Goal: Information Seeking & Learning: Learn about a topic

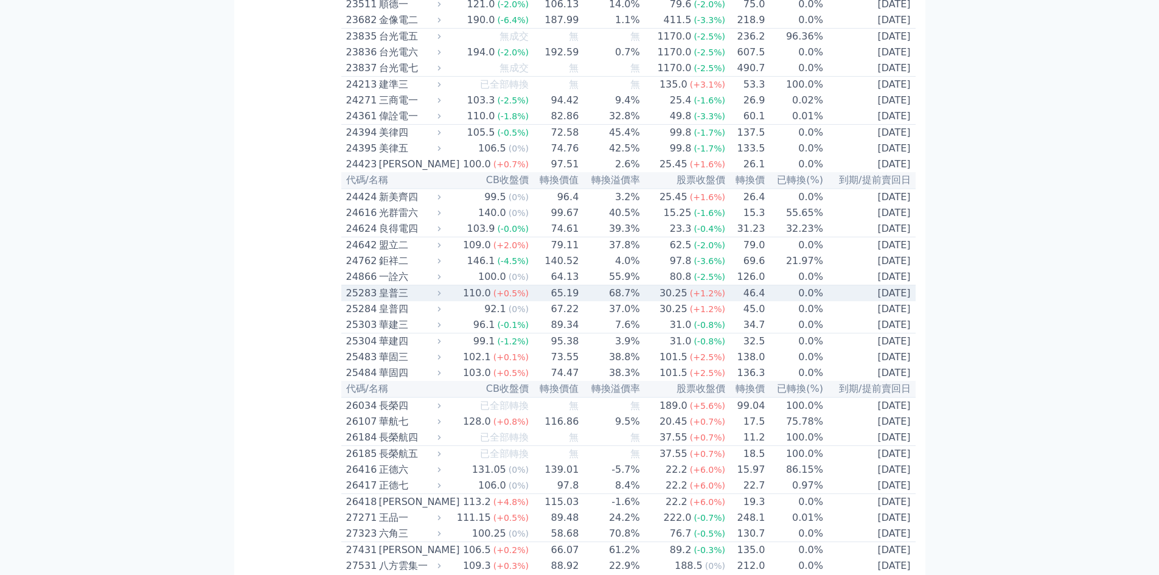
scroll to position [974, 0]
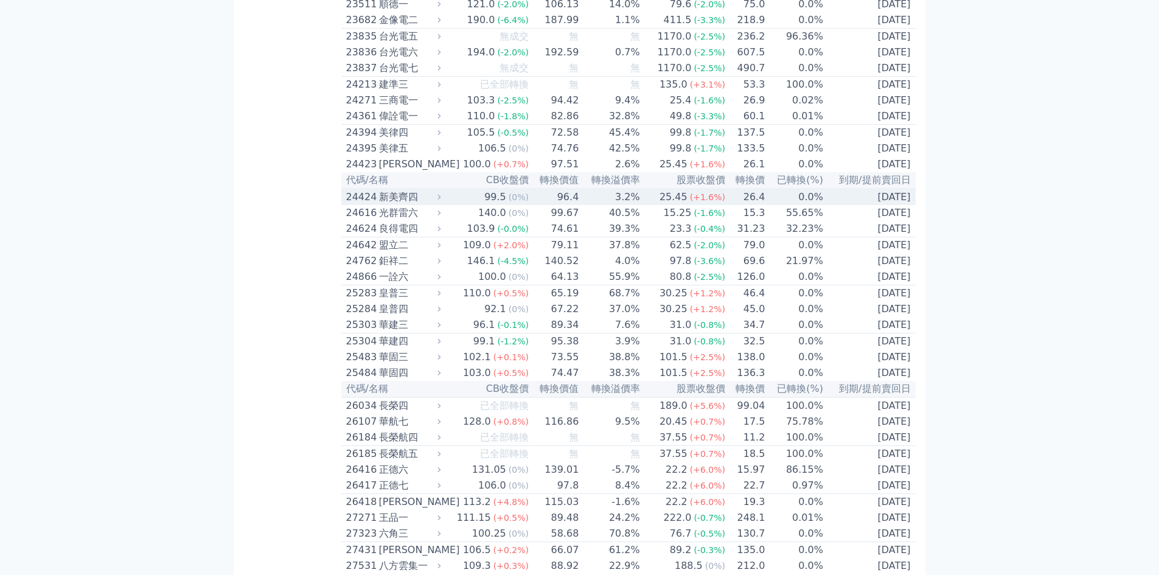
click at [366, 204] on div "24424" at bounding box center [361, 197] width 30 height 15
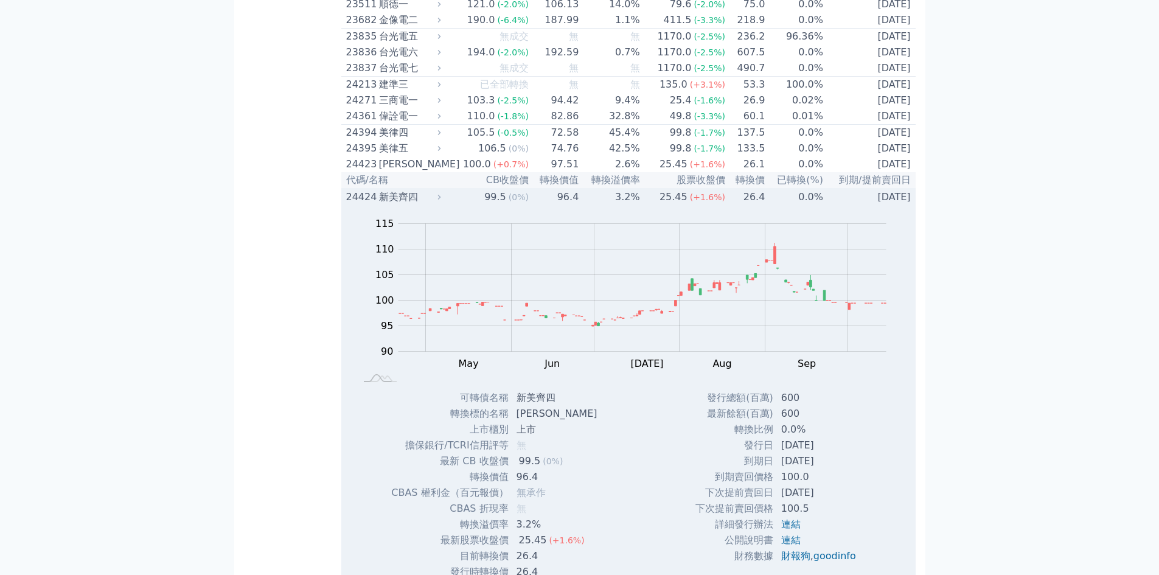
scroll to position [1136, 0]
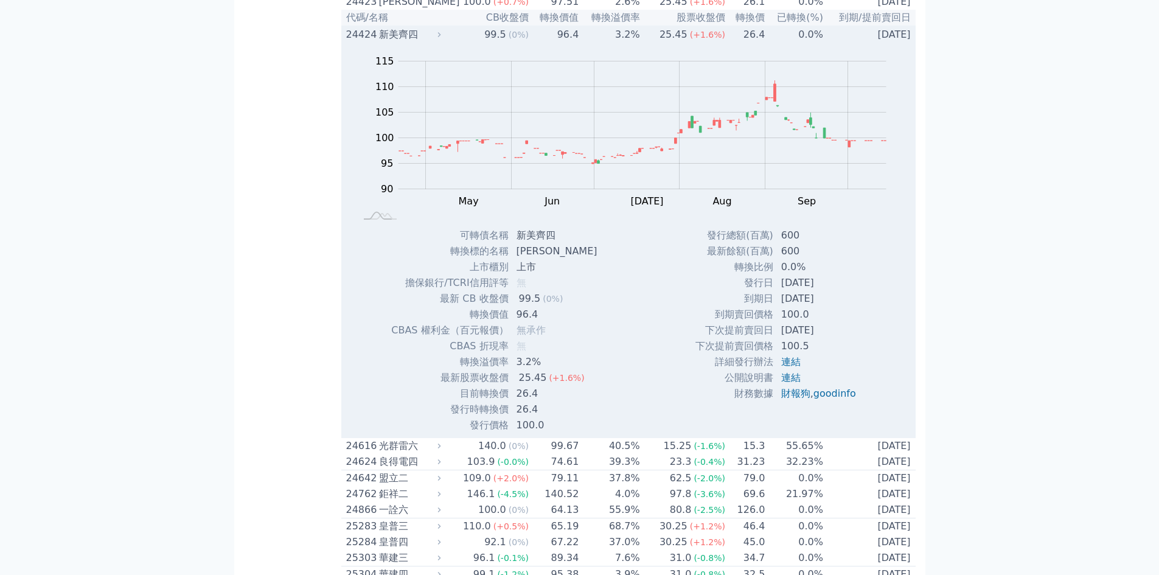
drag, startPoint x: 364, startPoint y: 107, endPoint x: 360, endPoint y: 113, distance: 7.4
click at [364, 43] on td "24424 新美齊四" at bounding box center [392, 34] width 103 height 16
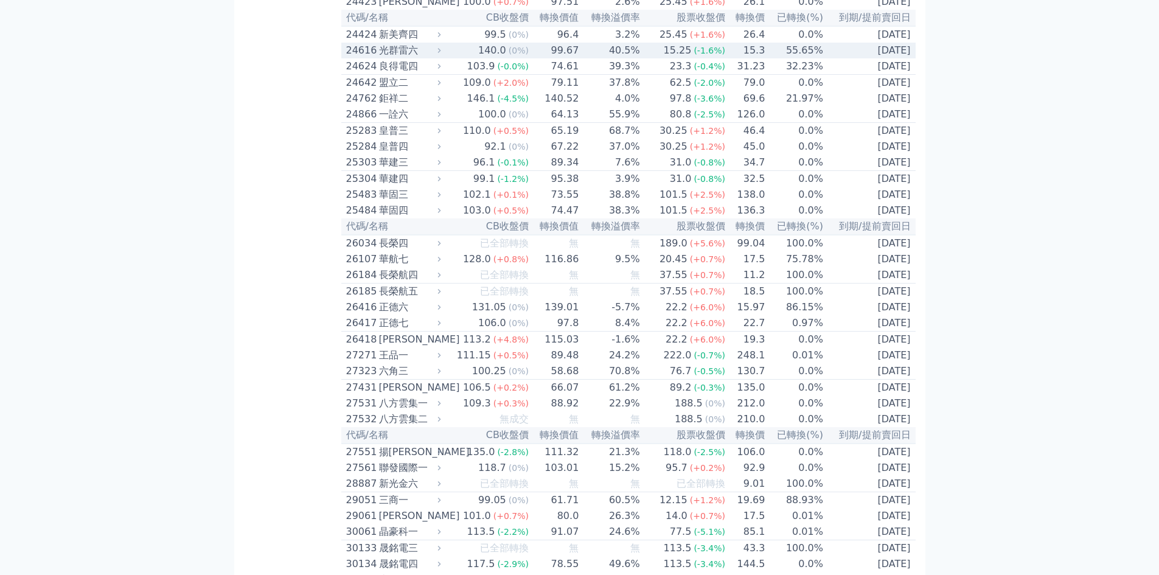
click at [364, 58] on div "24616" at bounding box center [361, 50] width 30 height 15
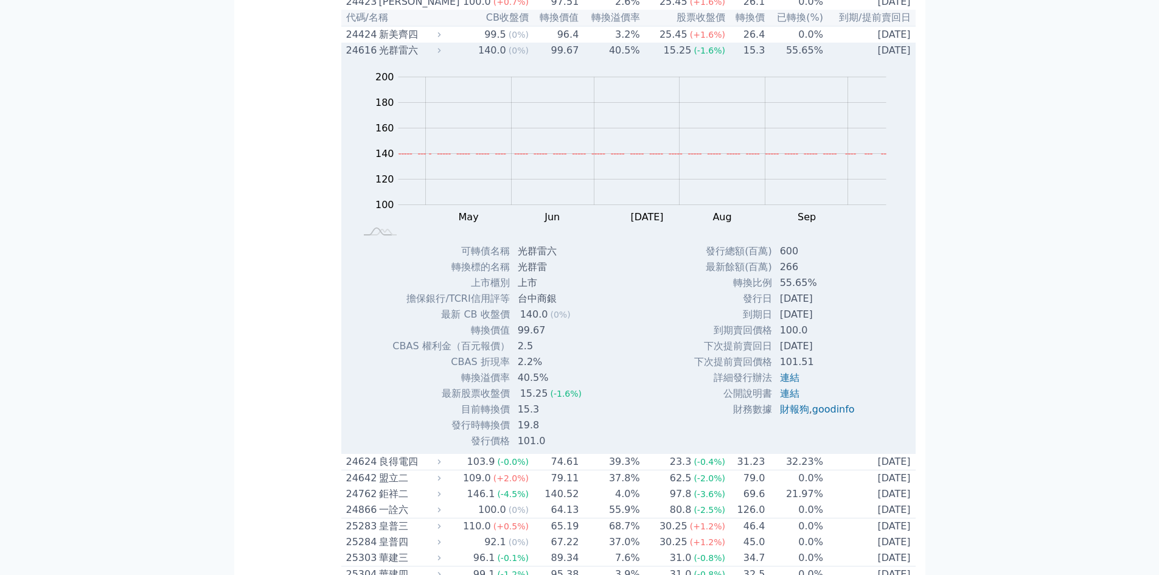
click at [365, 58] on div "24616" at bounding box center [361, 50] width 30 height 15
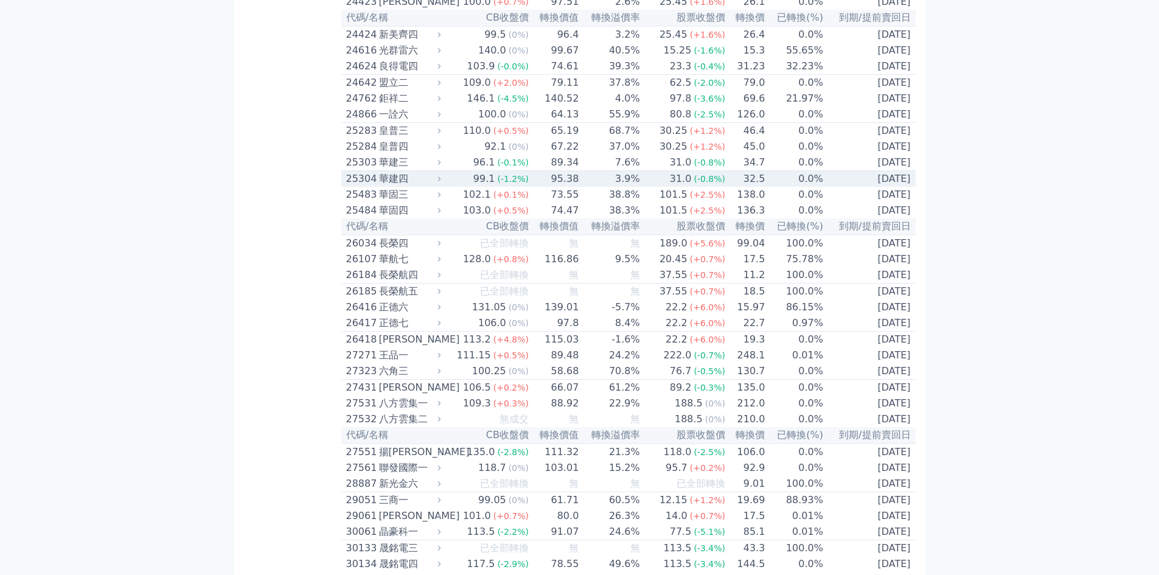
click at [368, 186] on div "25304" at bounding box center [361, 179] width 30 height 15
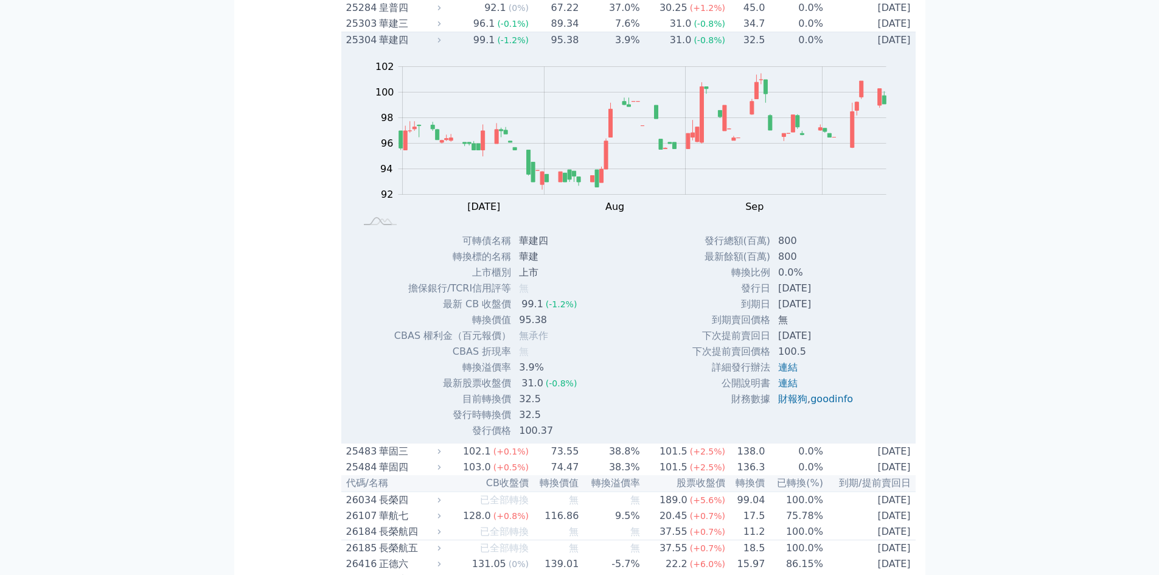
scroll to position [1298, 0]
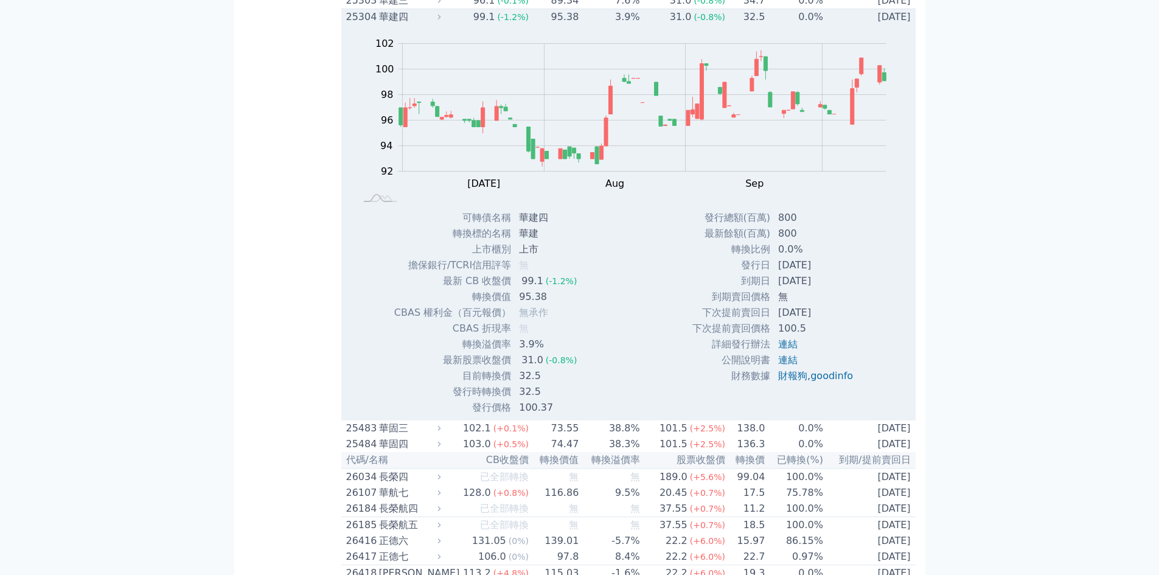
click at [363, 24] on div "25304" at bounding box center [361, 17] width 30 height 15
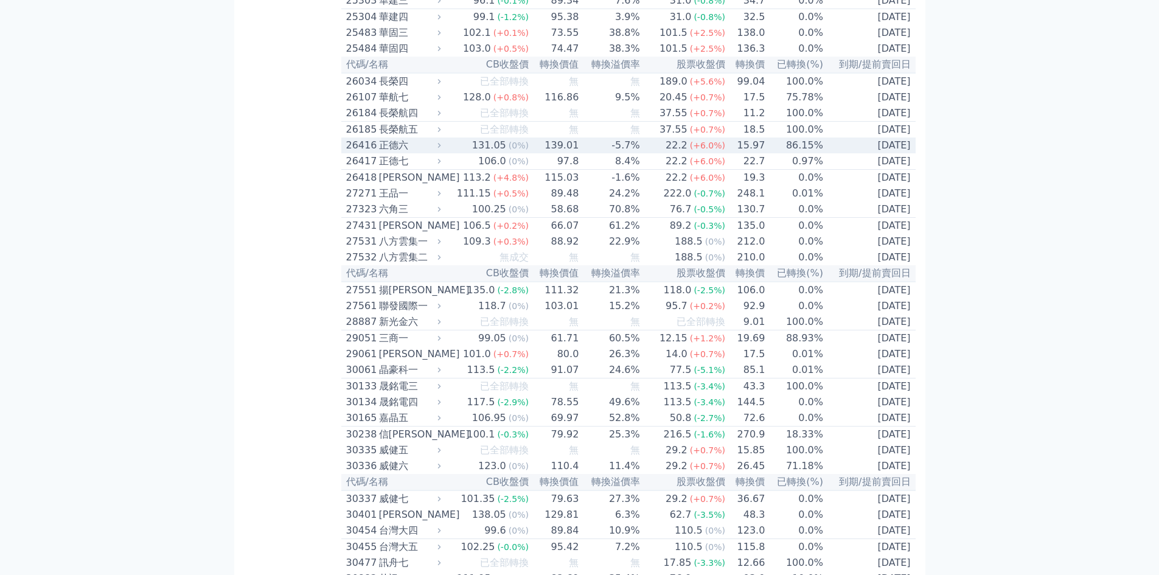
click at [358, 153] on div "26416" at bounding box center [361, 145] width 30 height 15
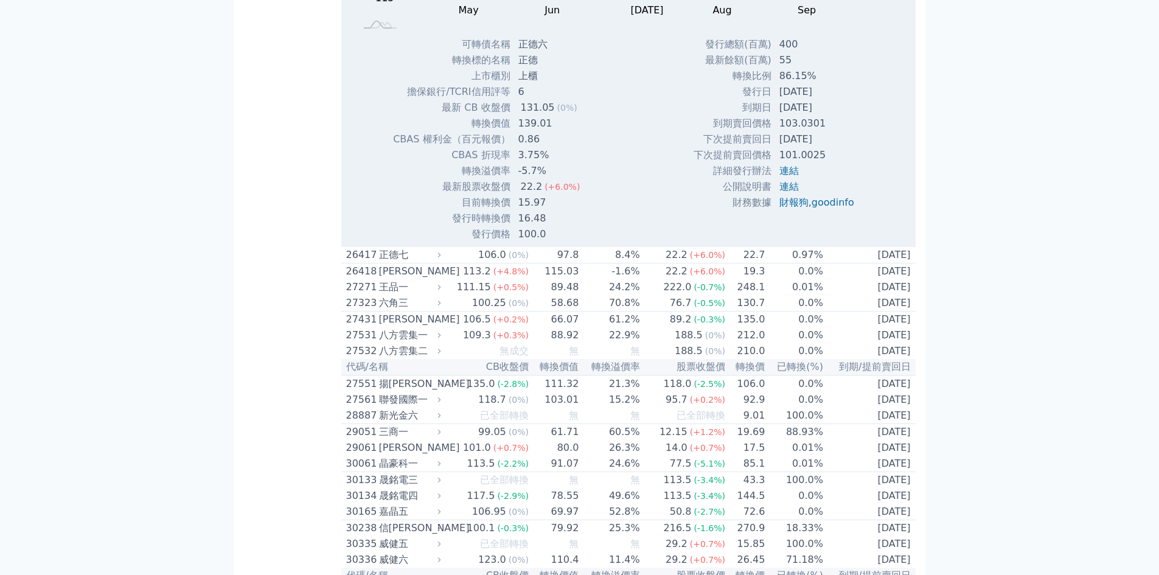
scroll to position [1623, 0]
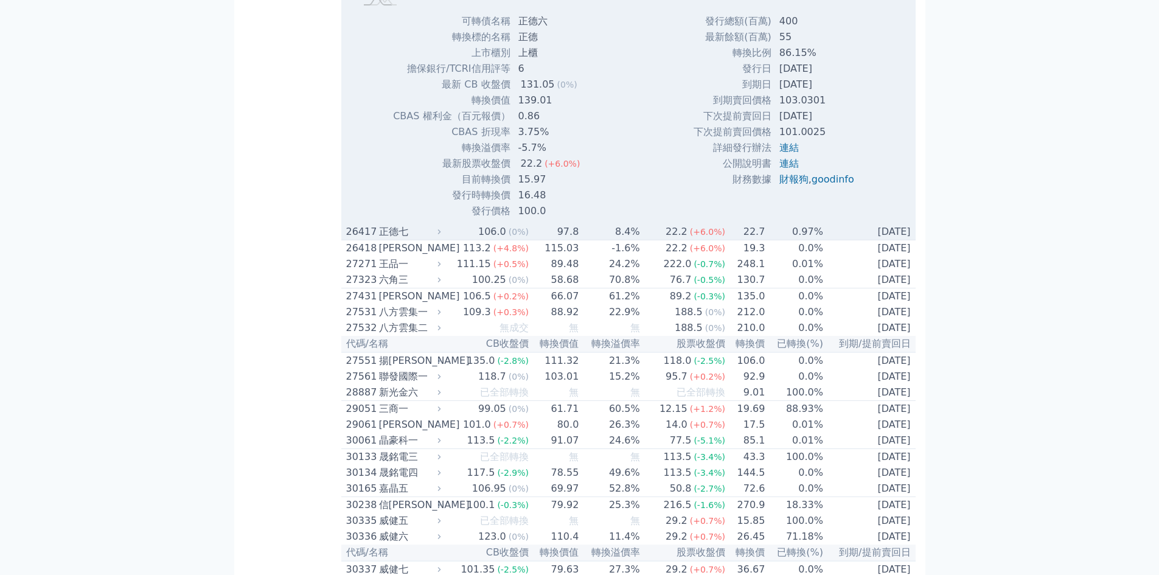
click at [355, 239] on div "26417" at bounding box center [361, 232] width 30 height 15
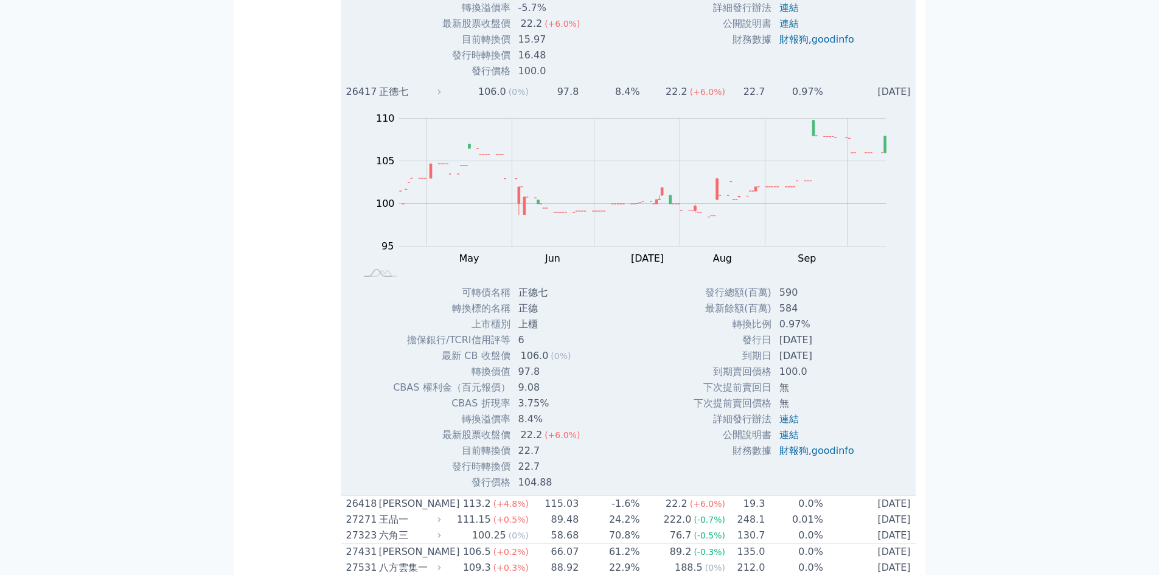
scroll to position [1785, 0]
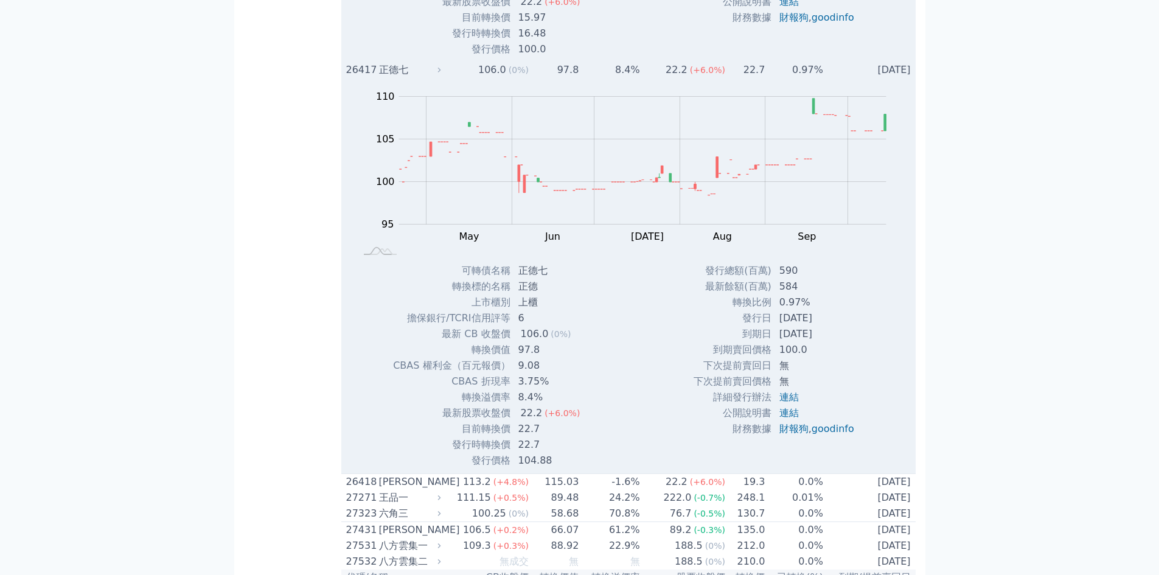
click at [374, 77] on div "26417" at bounding box center [361, 70] width 30 height 15
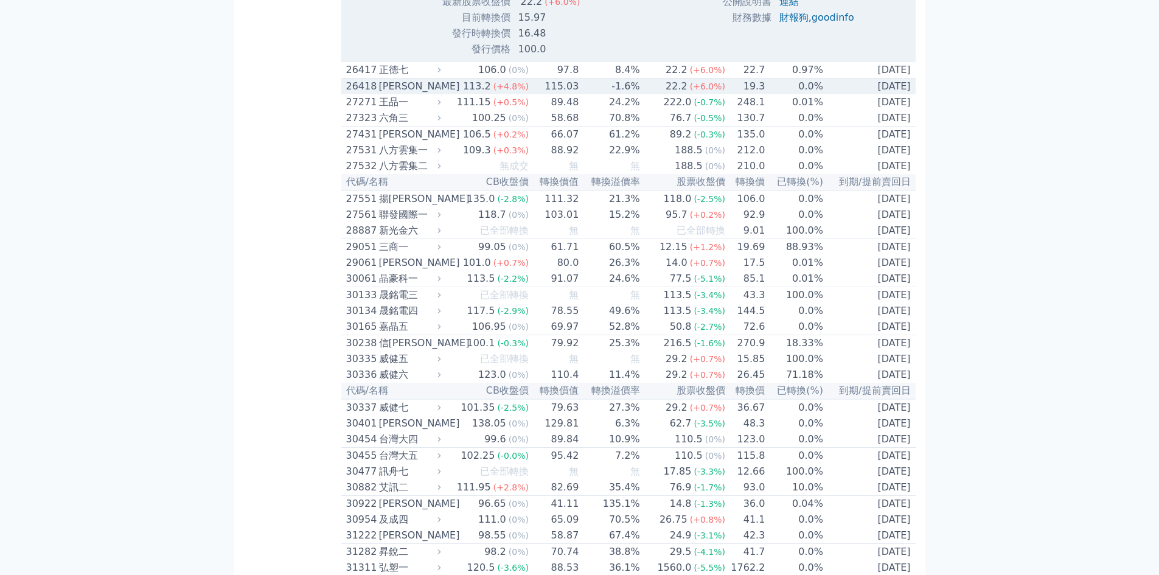
click at [361, 94] on div "26418" at bounding box center [361, 86] width 30 height 15
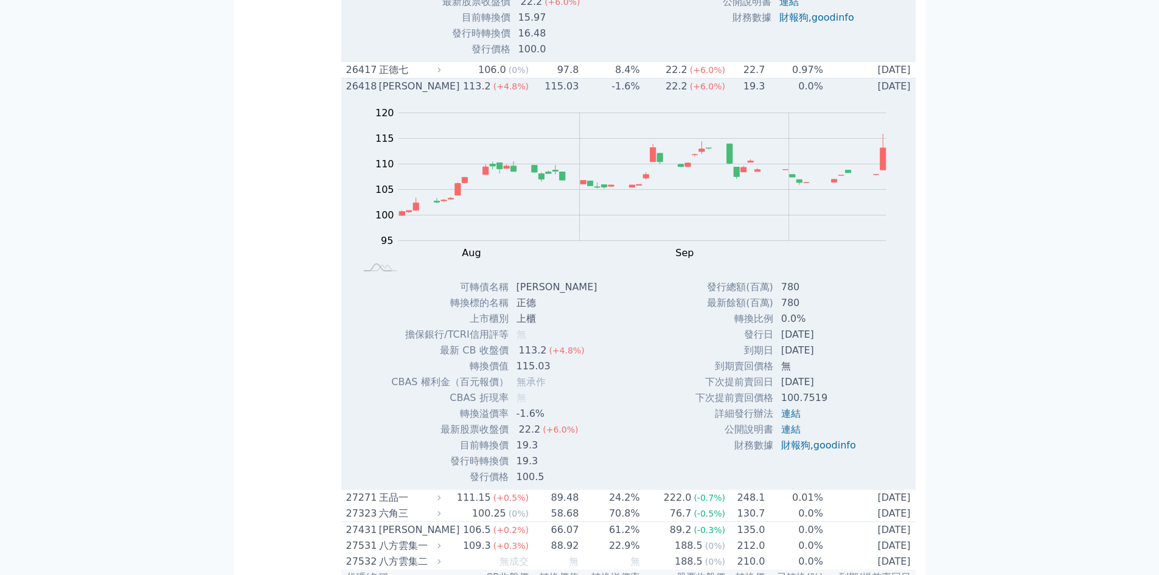
click at [379, 94] on div "26418 [PERSON_NAME]" at bounding box center [390, 86] width 89 height 15
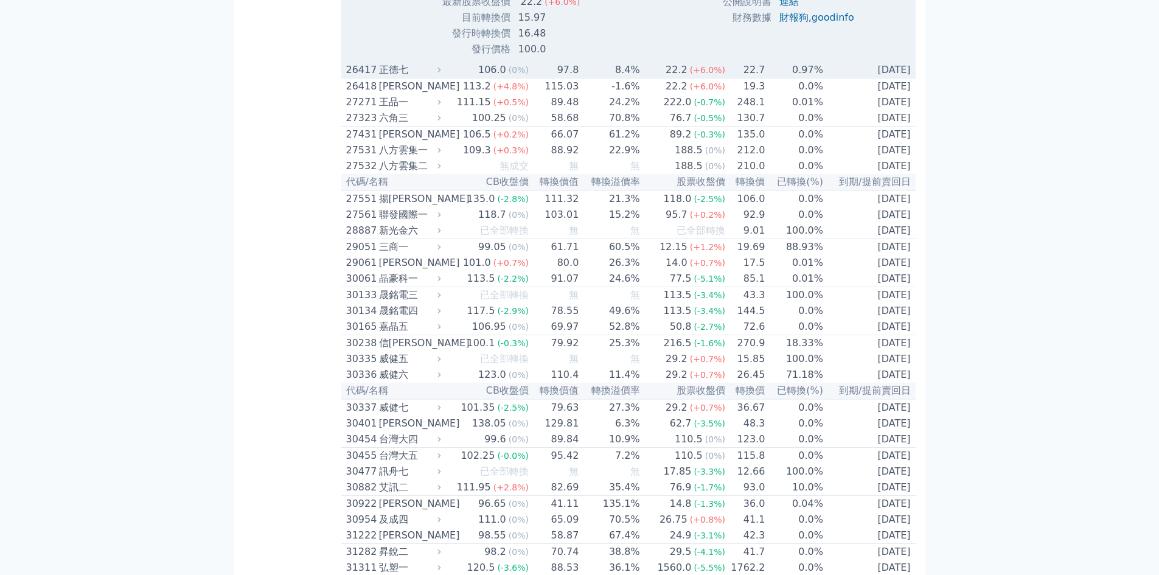
click at [361, 77] on div "26417" at bounding box center [361, 70] width 30 height 15
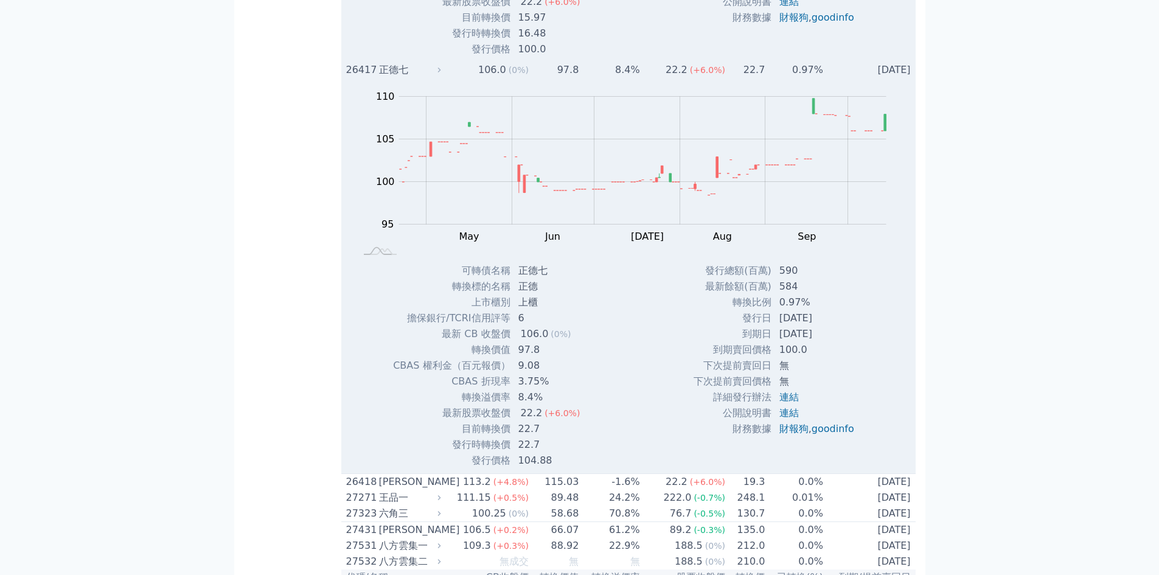
click at [360, 77] on div "26417" at bounding box center [361, 70] width 30 height 15
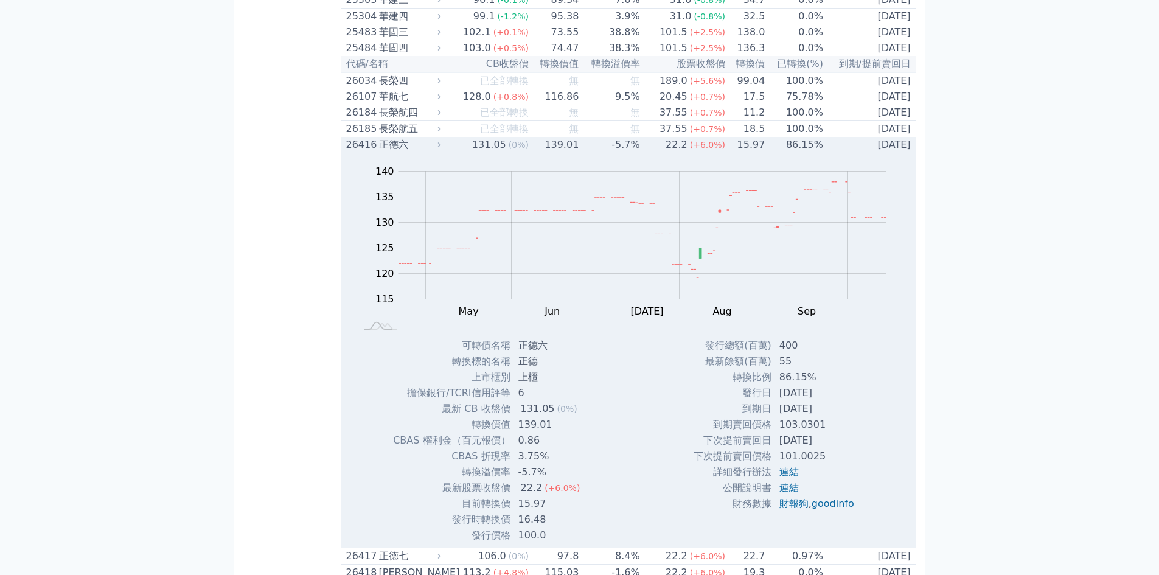
scroll to position [1298, 0]
click at [357, 153] on div "26416" at bounding box center [361, 145] width 30 height 15
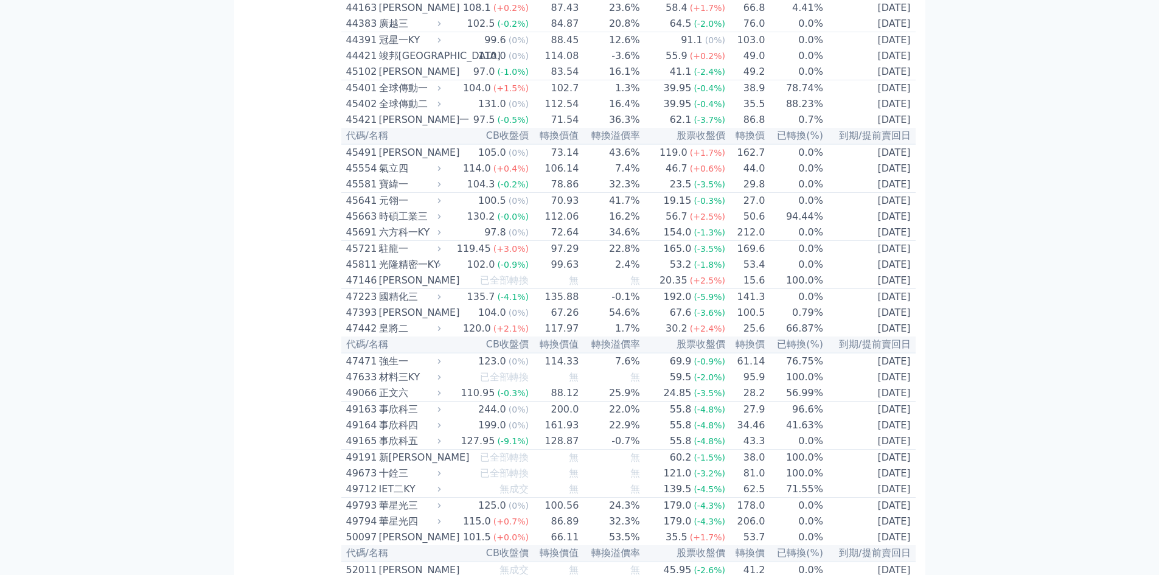
scroll to position [3408, 0]
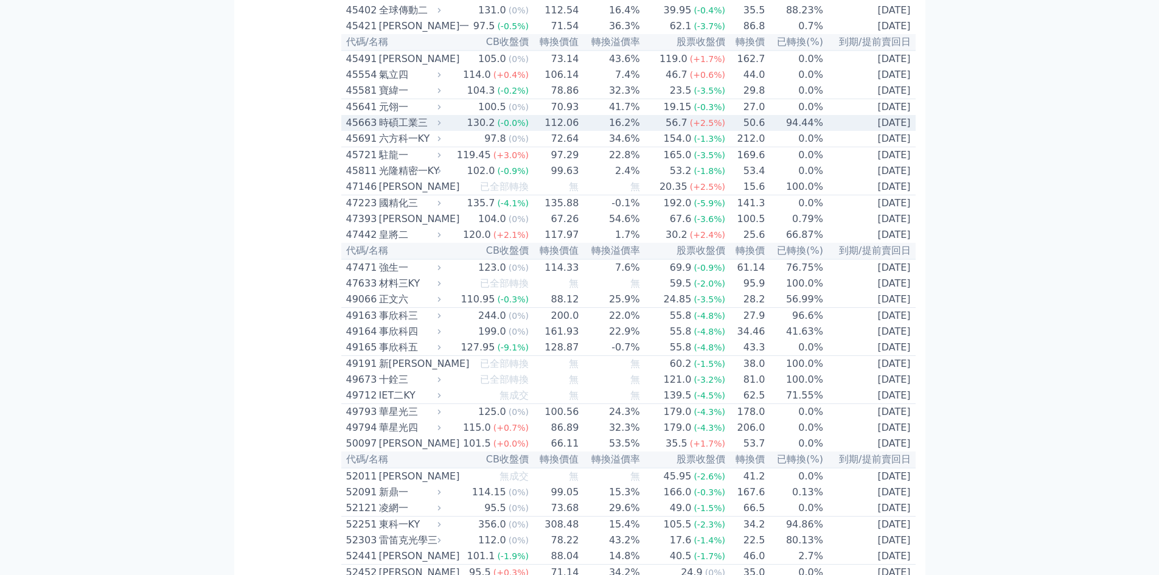
click at [366, 130] on div "45663" at bounding box center [361, 123] width 30 height 15
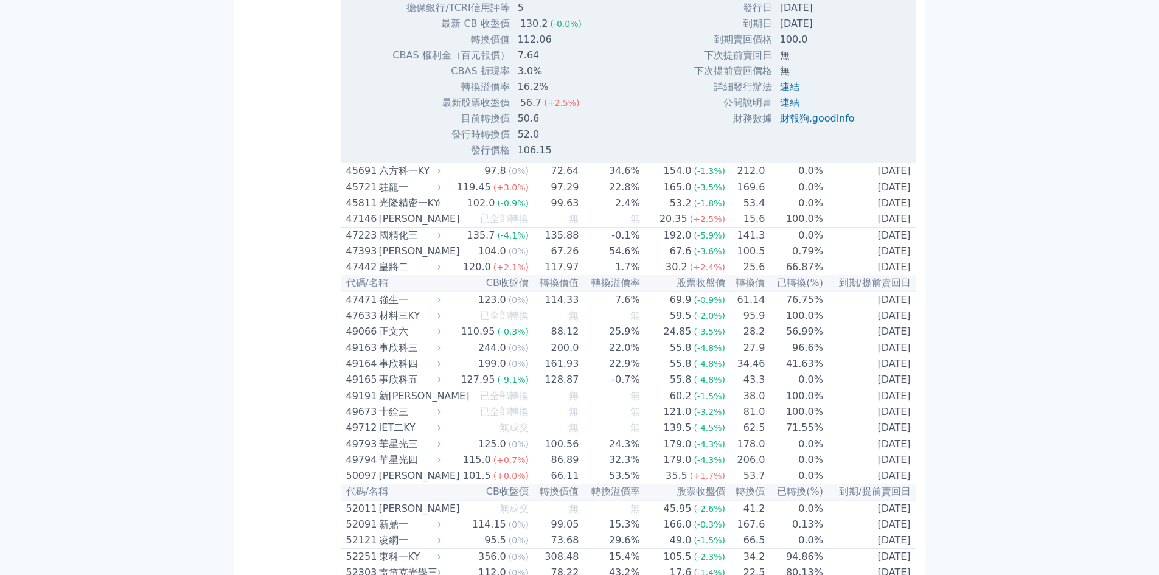
scroll to position [3732, 0]
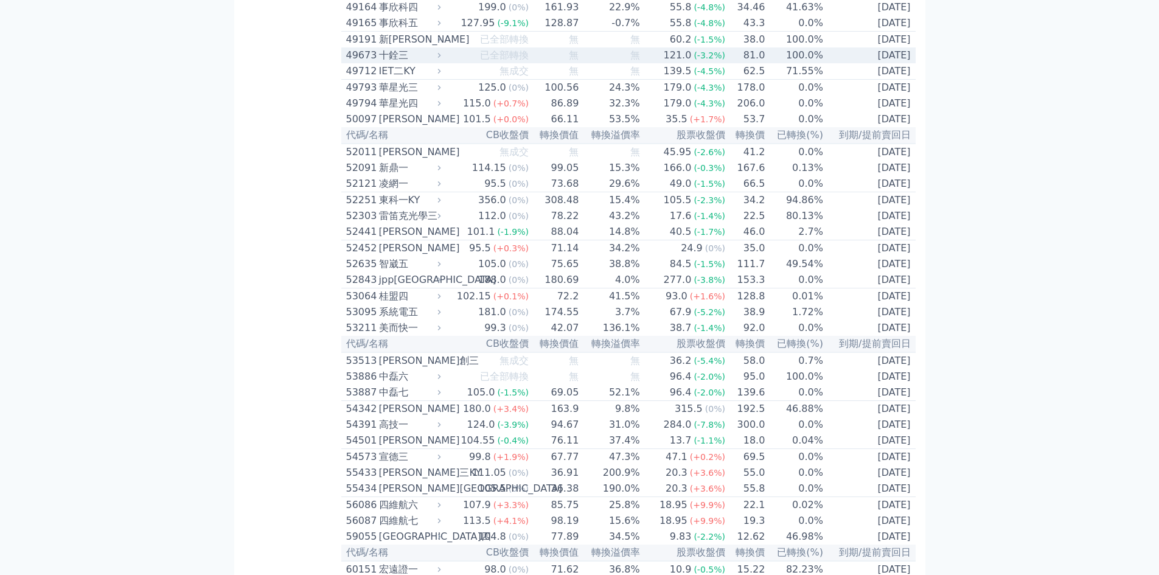
click at [361, 63] on div "49673" at bounding box center [361, 55] width 30 height 15
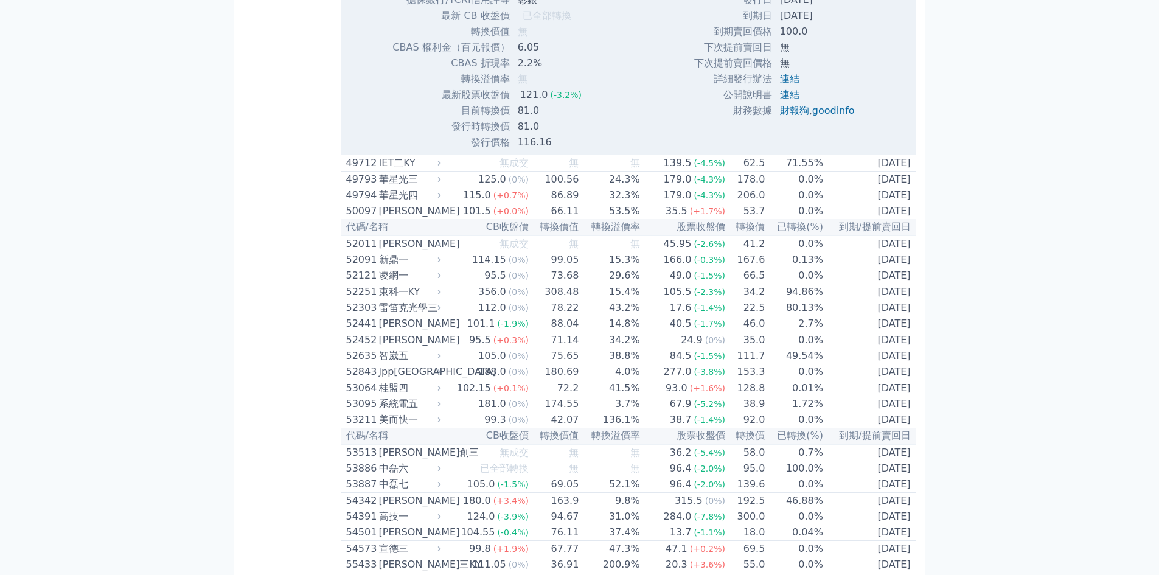
scroll to position [4057, 0]
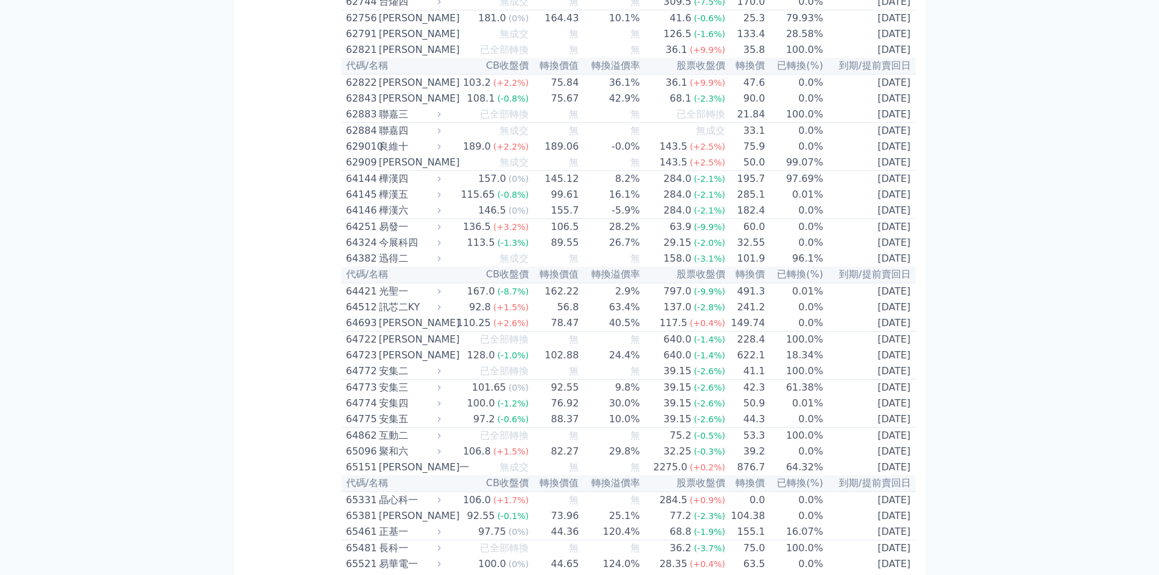
scroll to position [4869, 0]
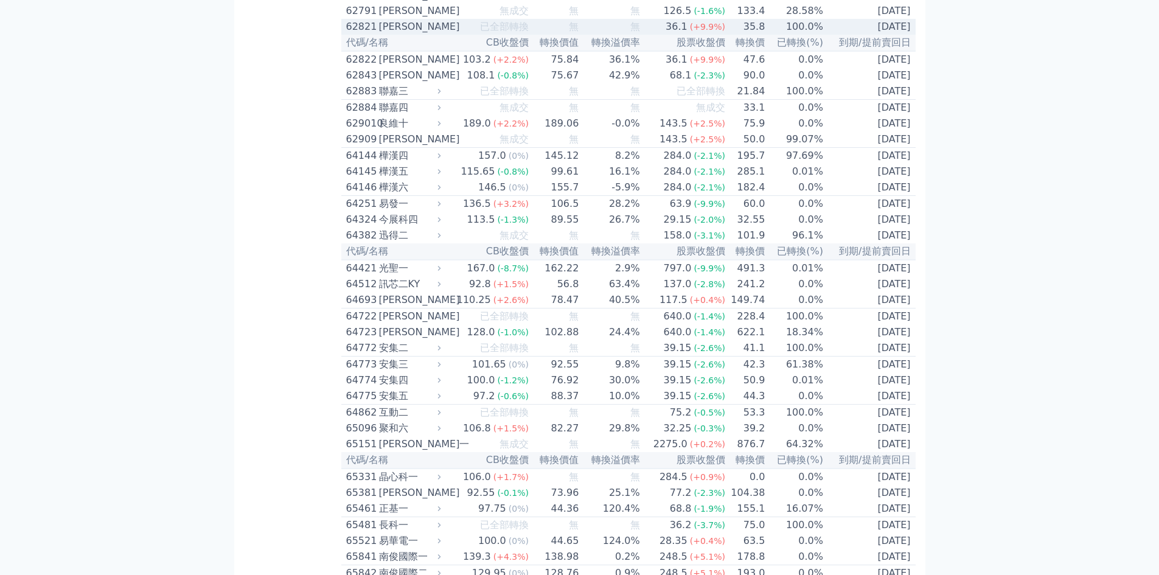
click at [365, 34] on div "62821" at bounding box center [361, 26] width 30 height 15
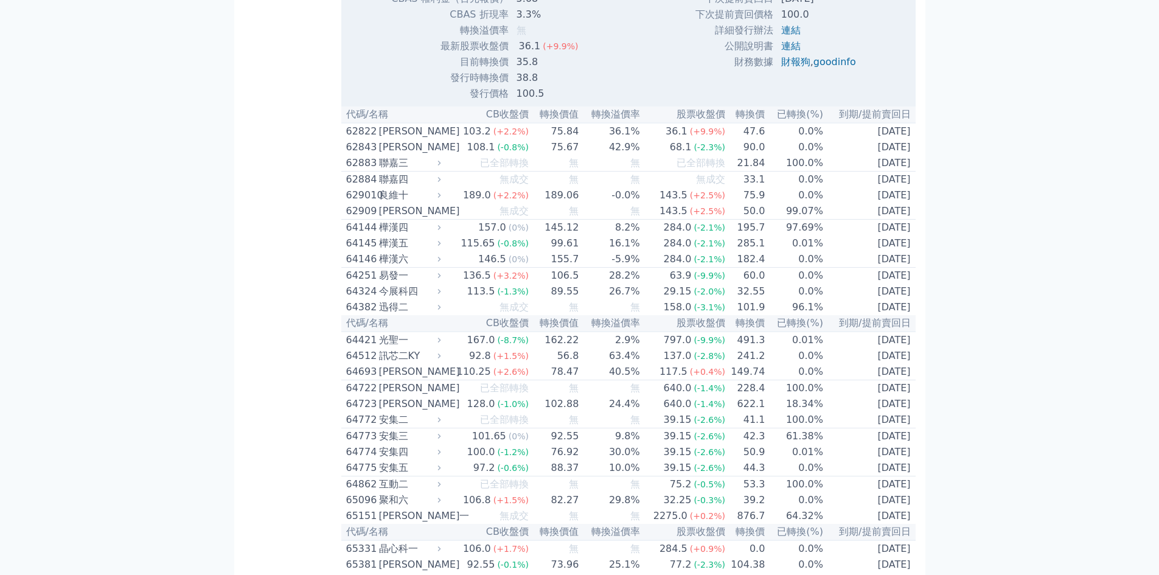
scroll to position [5193, 0]
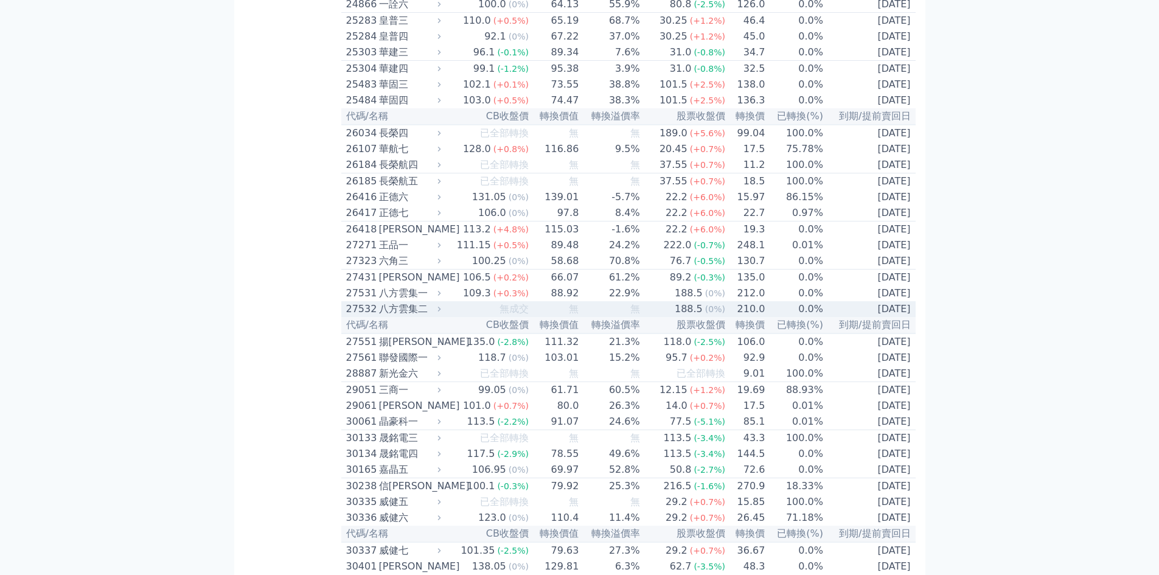
scroll to position [1136, 0]
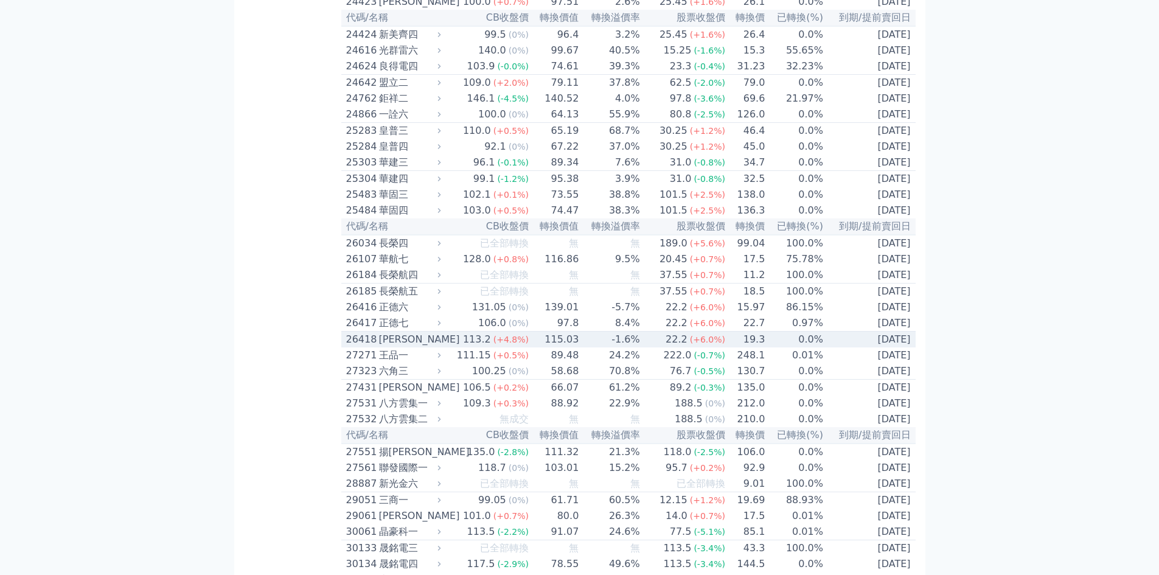
click at [567, 348] on td "115.03" at bounding box center [554, 340] width 50 height 16
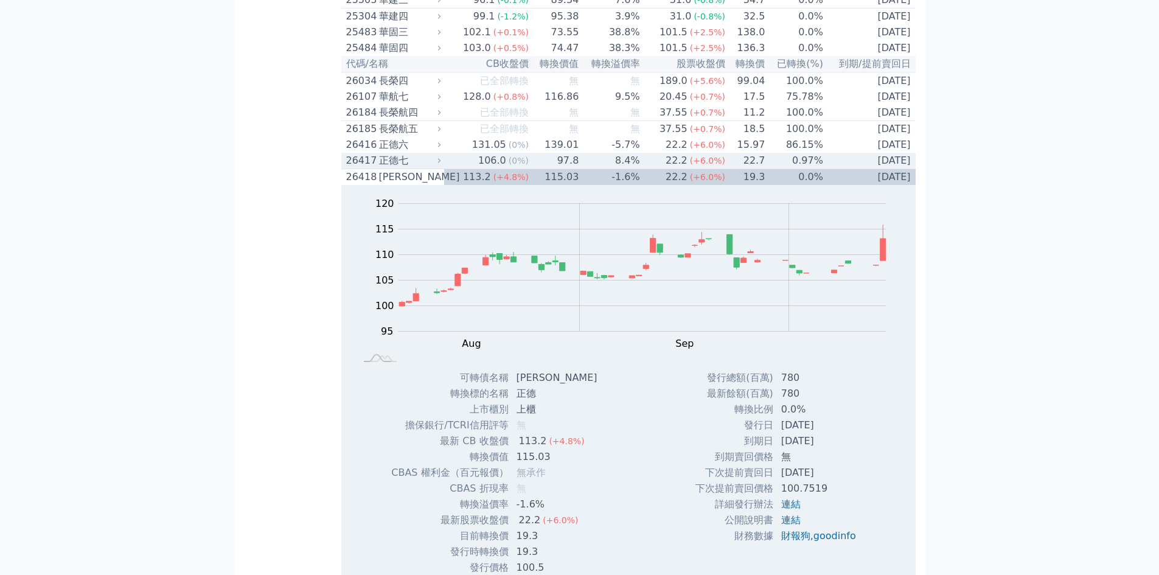
scroll to position [1461, 0]
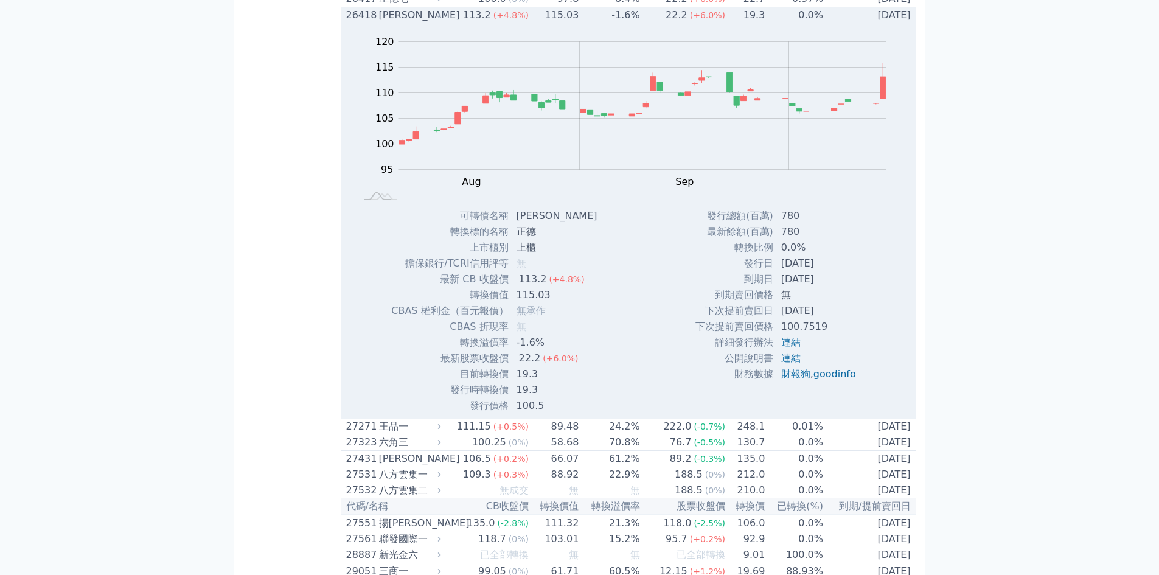
click at [361, 23] on div "26418" at bounding box center [361, 15] width 30 height 15
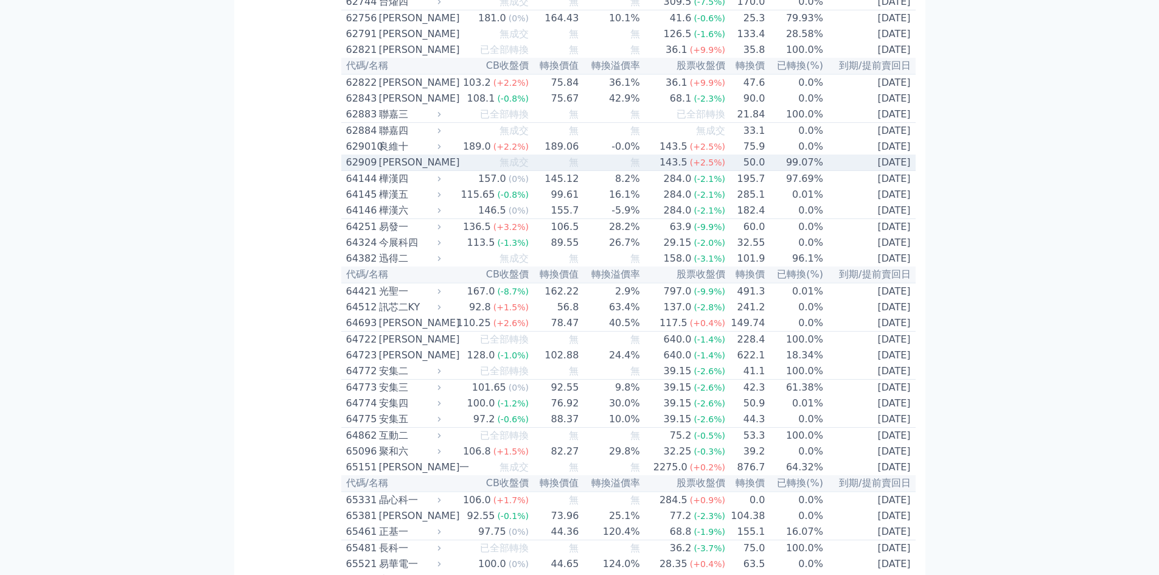
scroll to position [4869, 0]
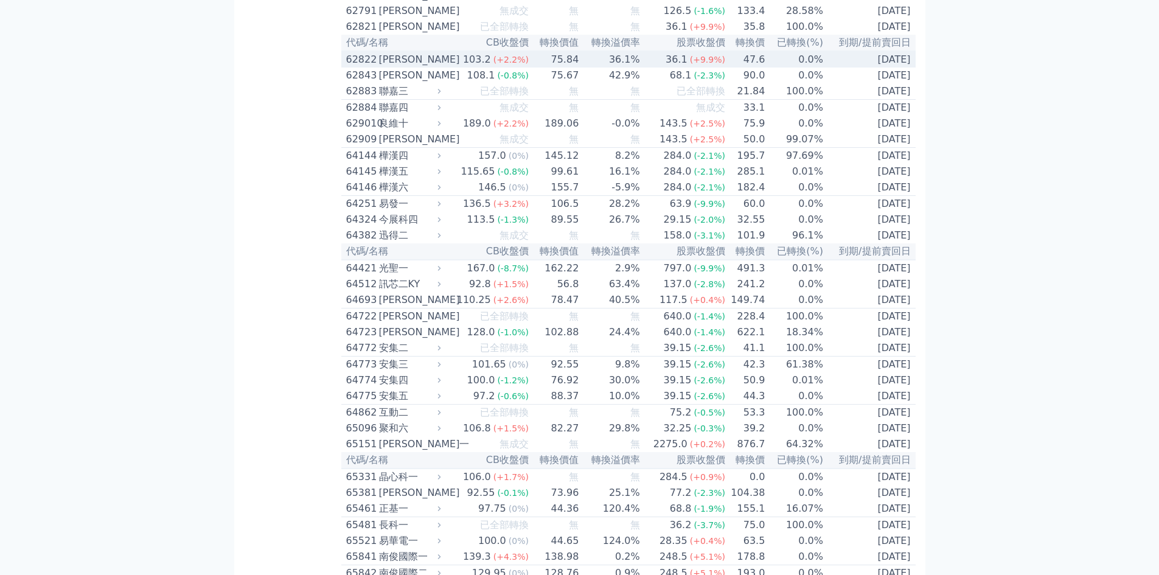
click at [386, 67] on div "[PERSON_NAME]" at bounding box center [409, 59] width 60 height 15
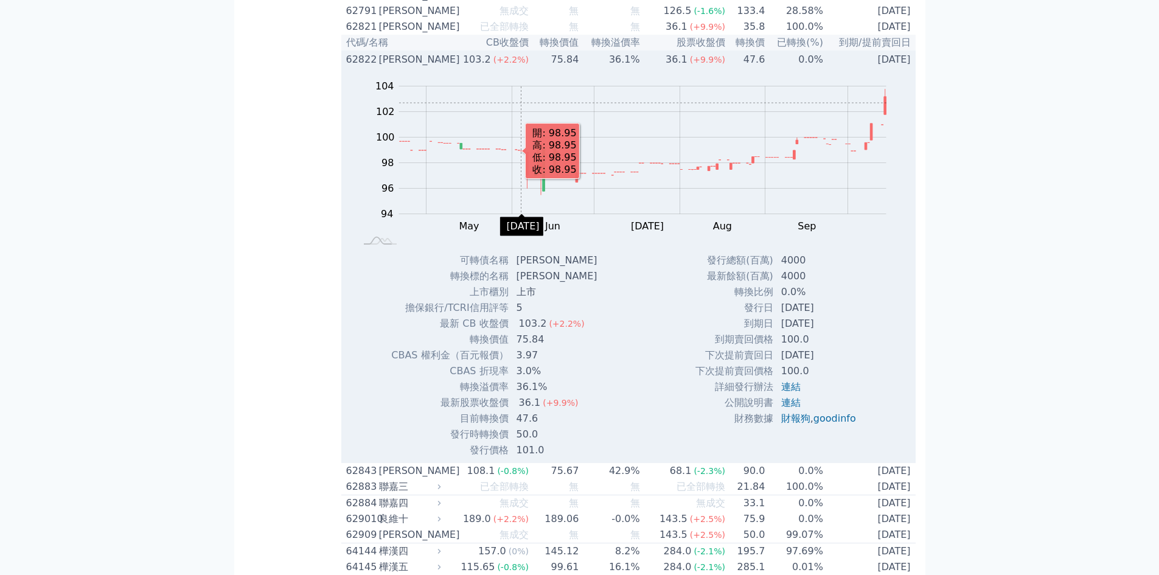
scroll to position [5031, 0]
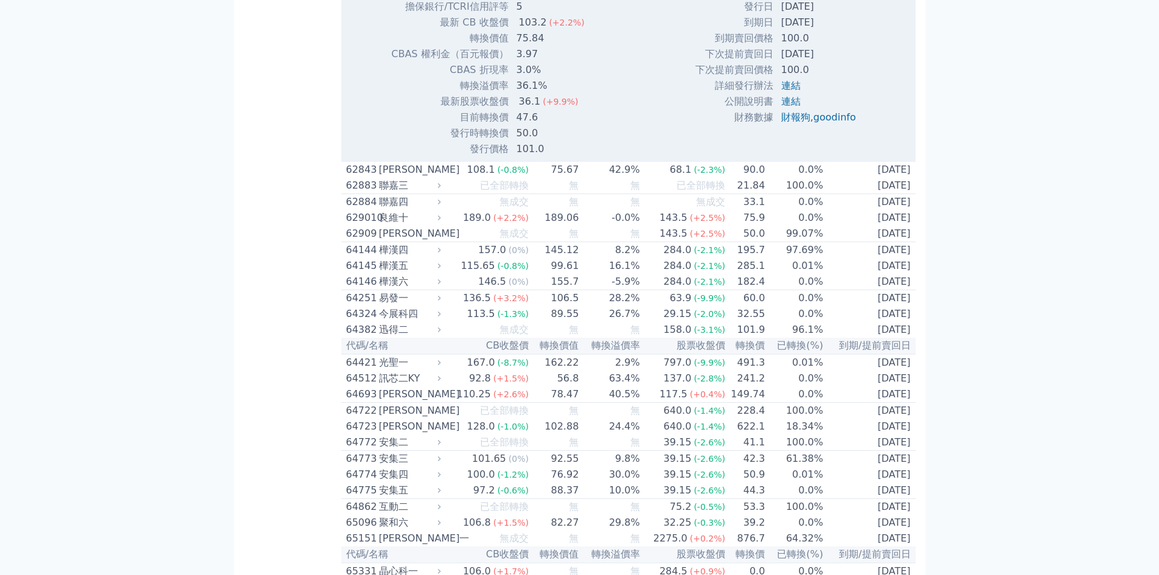
scroll to position [5193, 0]
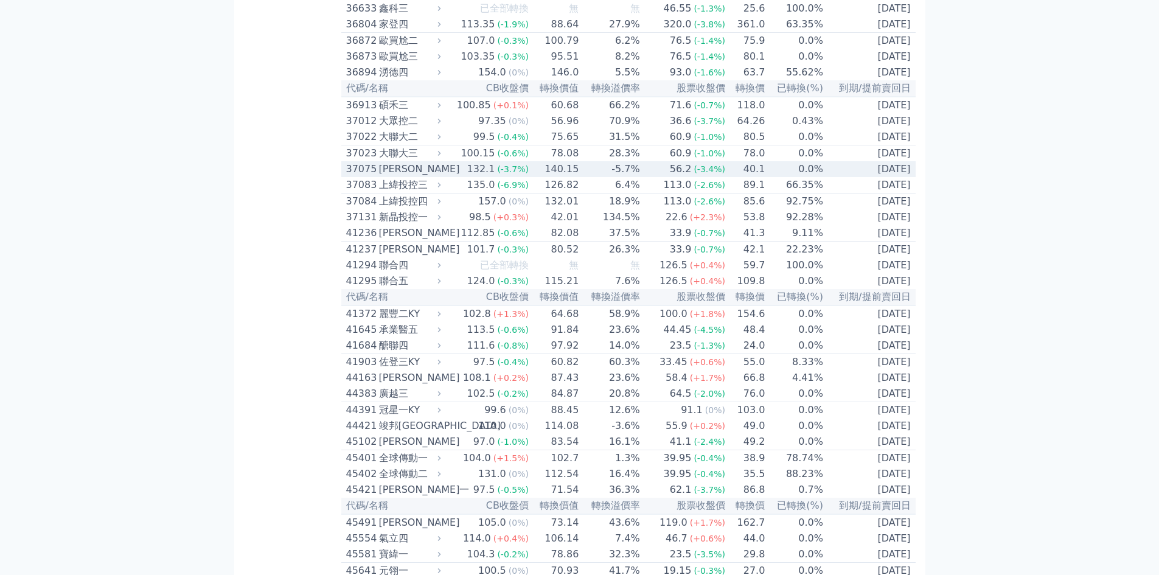
scroll to position [2921, 0]
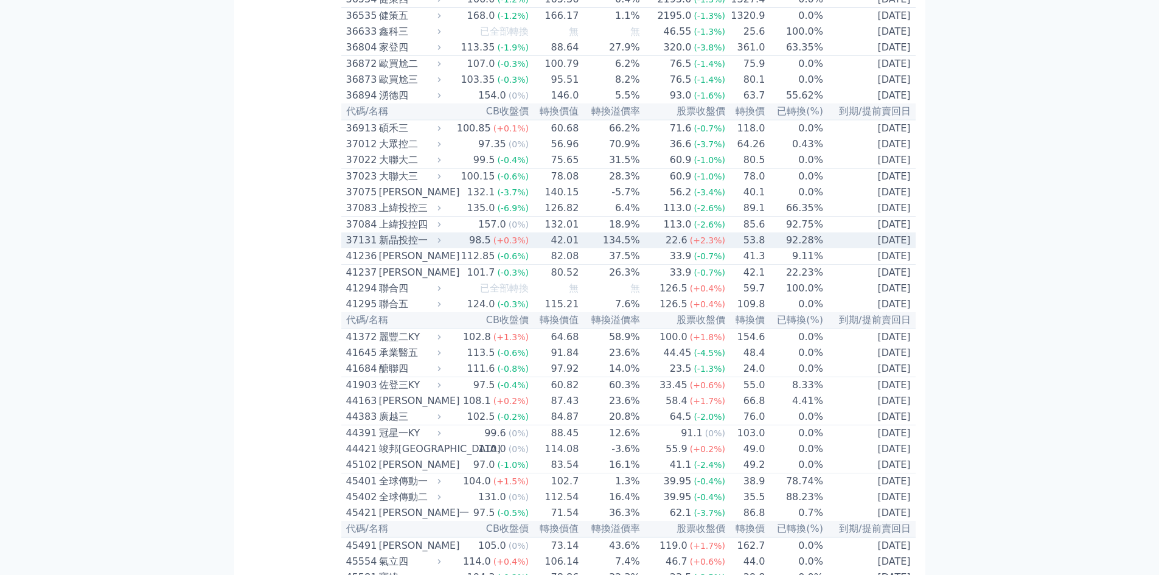
click at [365, 248] on div "37131" at bounding box center [361, 240] width 30 height 15
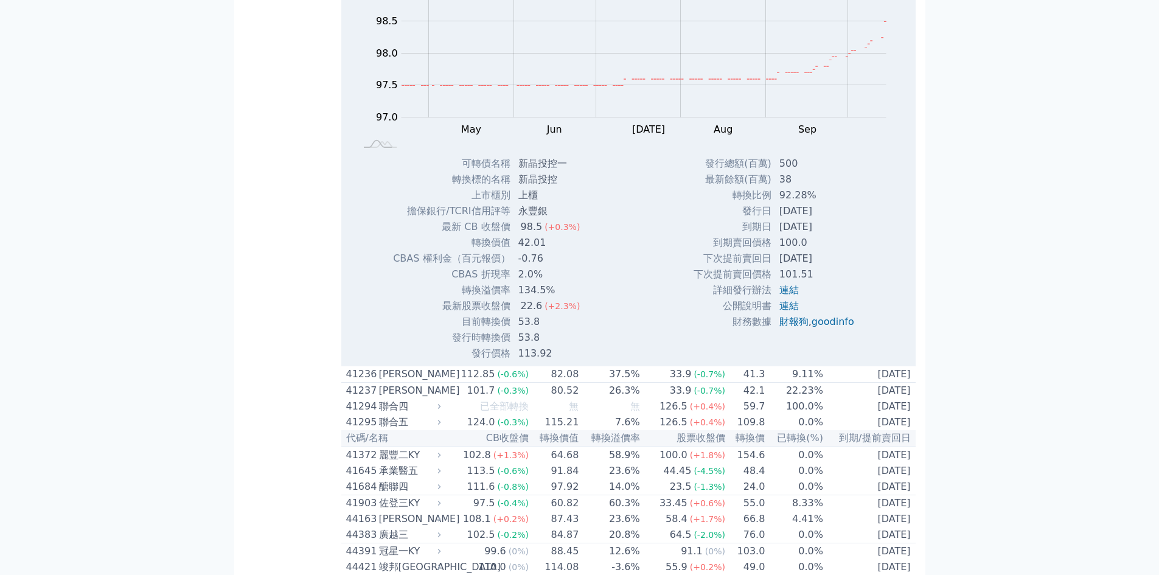
scroll to position [3246, 0]
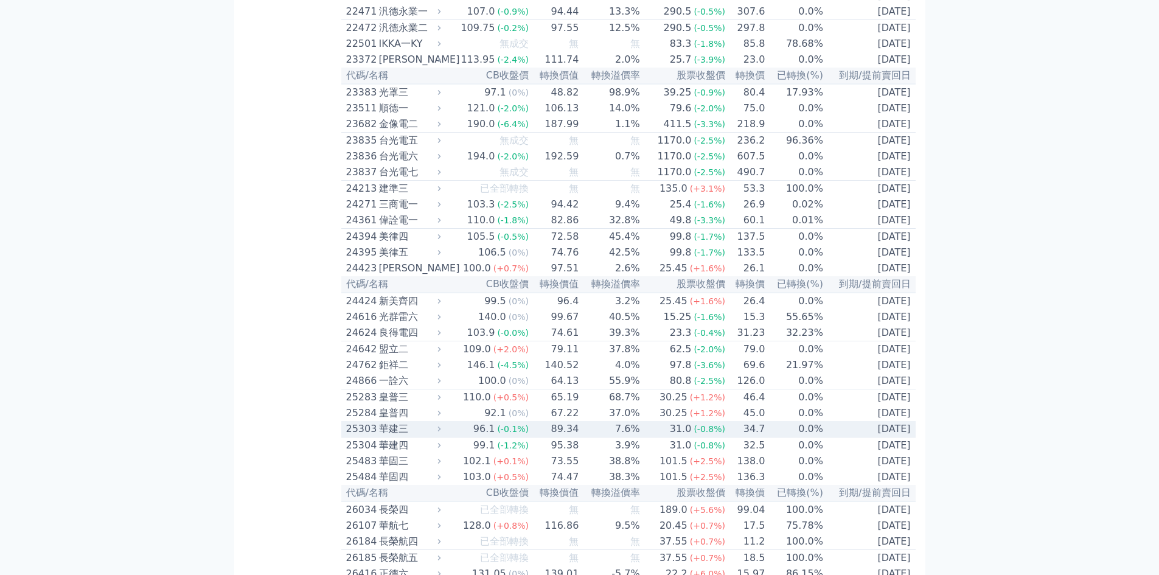
scroll to position [811, 0]
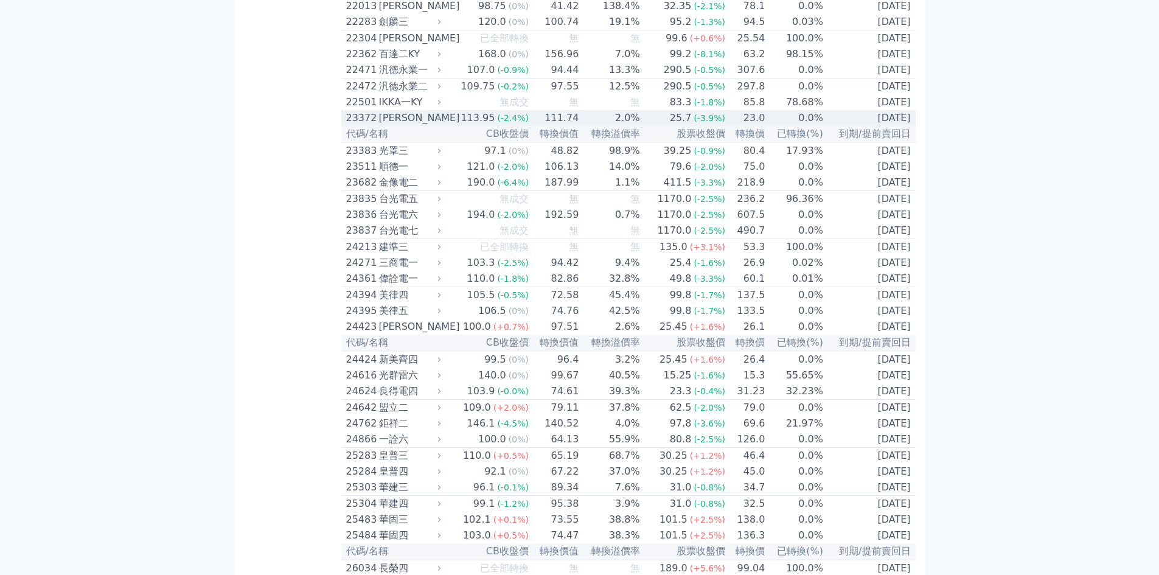
click at [366, 125] on div "23372" at bounding box center [361, 118] width 30 height 15
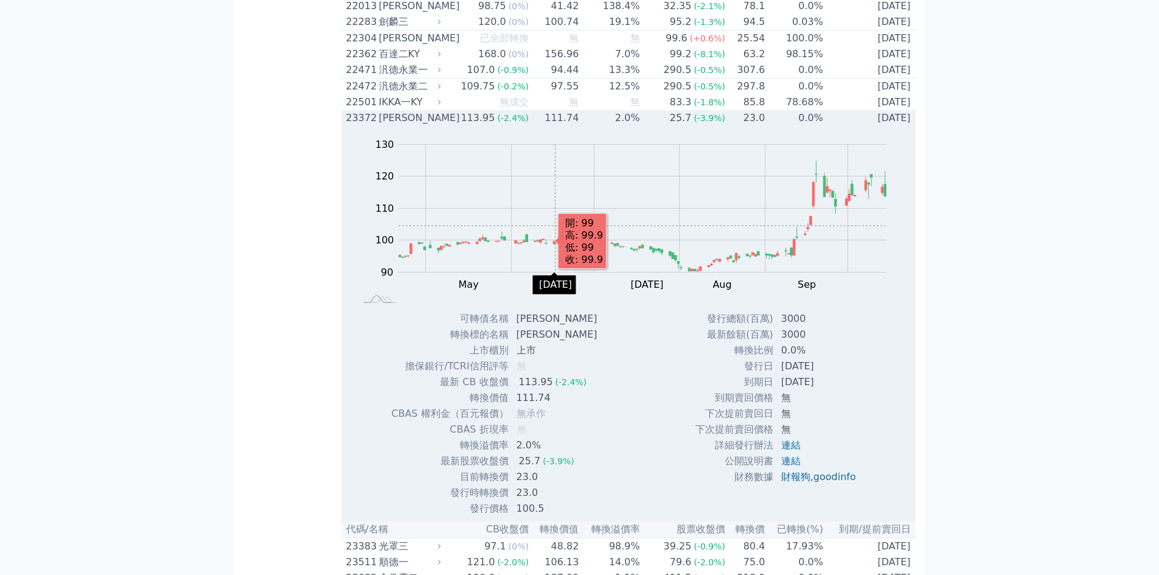
scroll to position [974, 0]
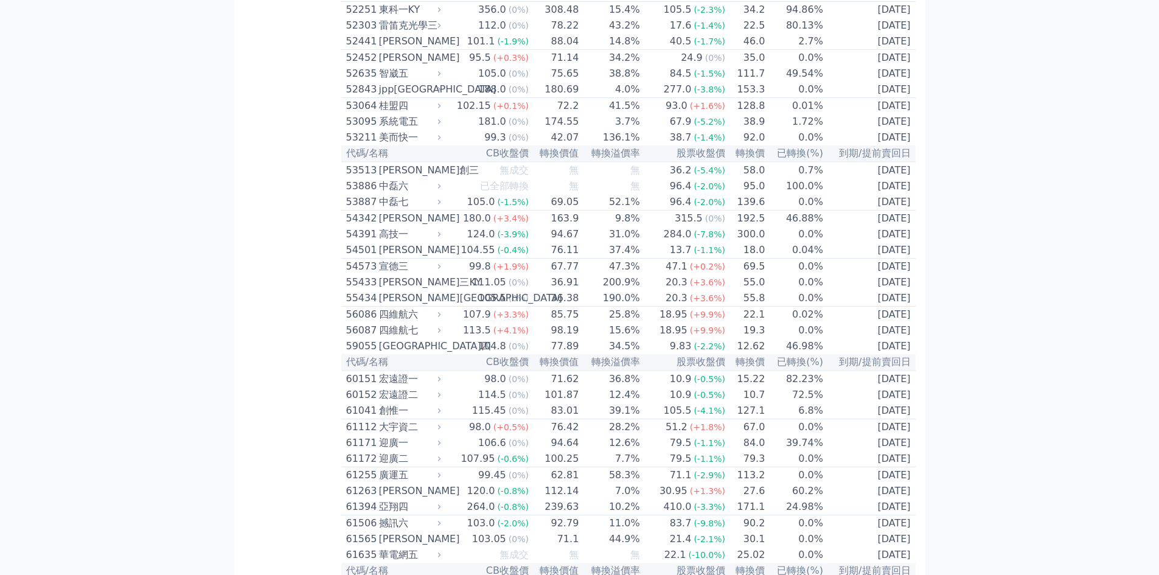
scroll to position [4057, 0]
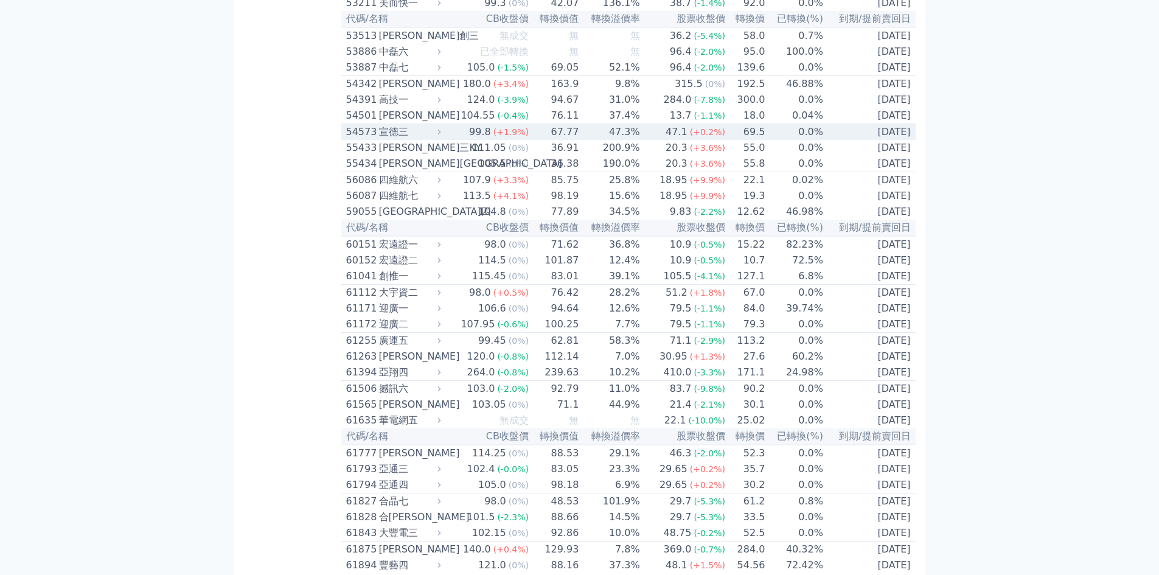
click at [351, 139] on div "54573" at bounding box center [361, 132] width 30 height 15
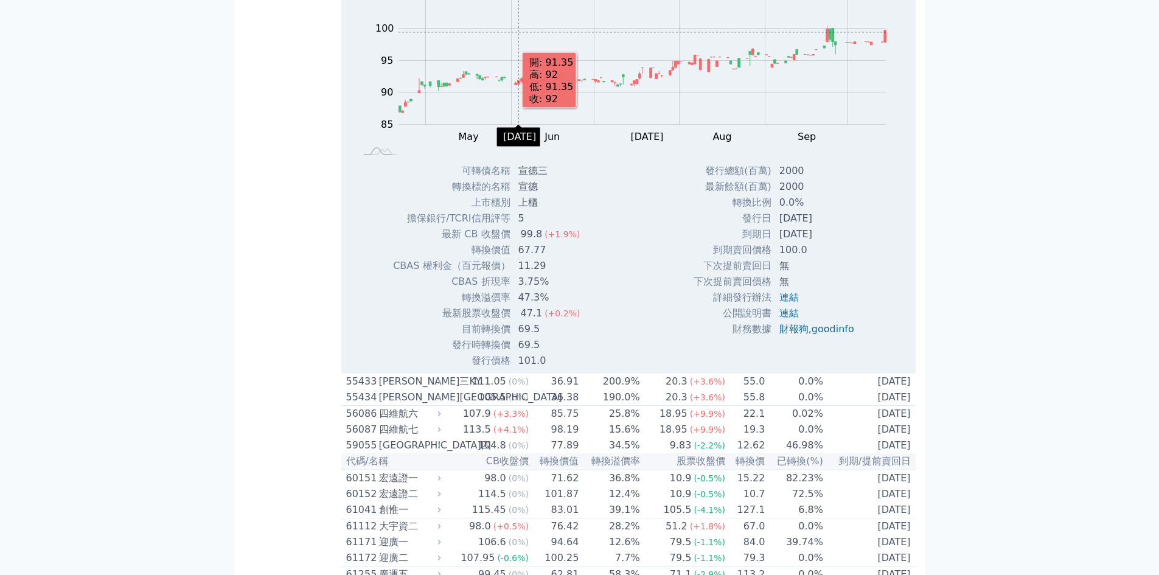
scroll to position [4382, 0]
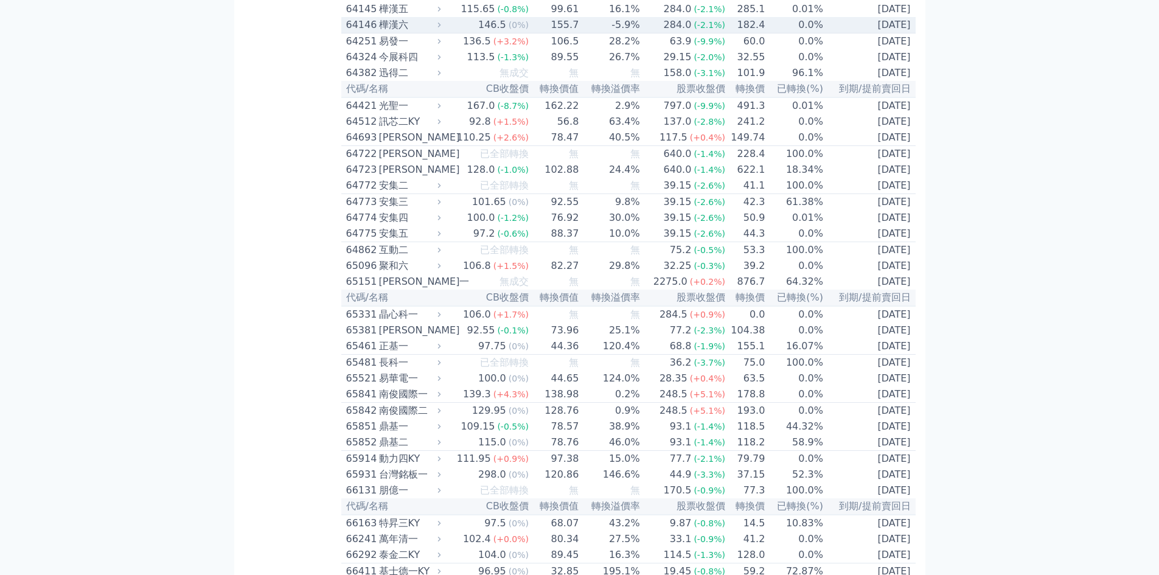
scroll to position [5355, 0]
